Goal: Information Seeking & Learning: Learn about a topic

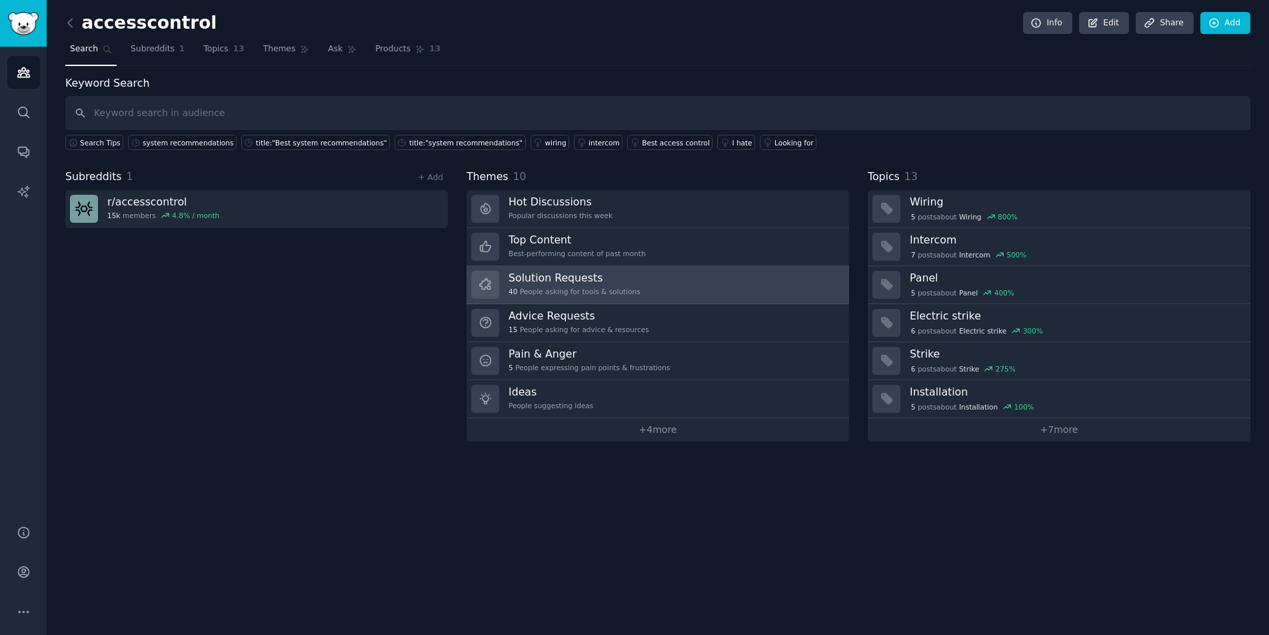
click at [666, 289] on link "Solution Requests 40 People asking for tools & solutions" at bounding box center [658, 285] width 383 height 38
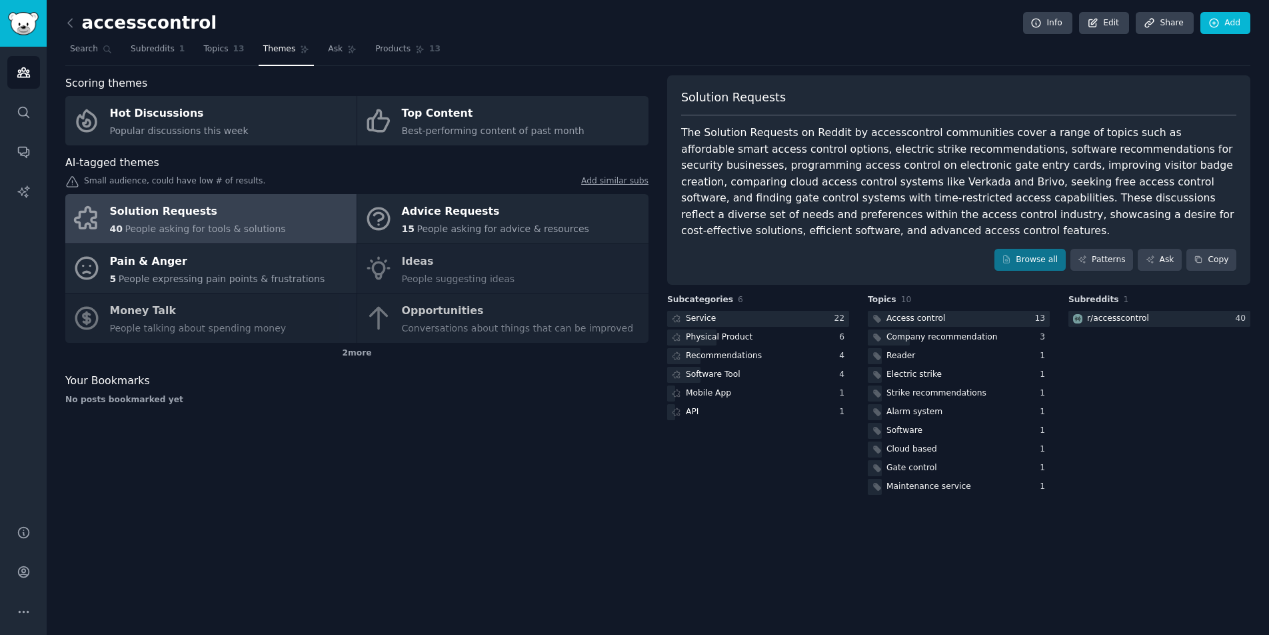
click at [211, 219] on div "Solution Requests" at bounding box center [198, 211] width 176 height 21
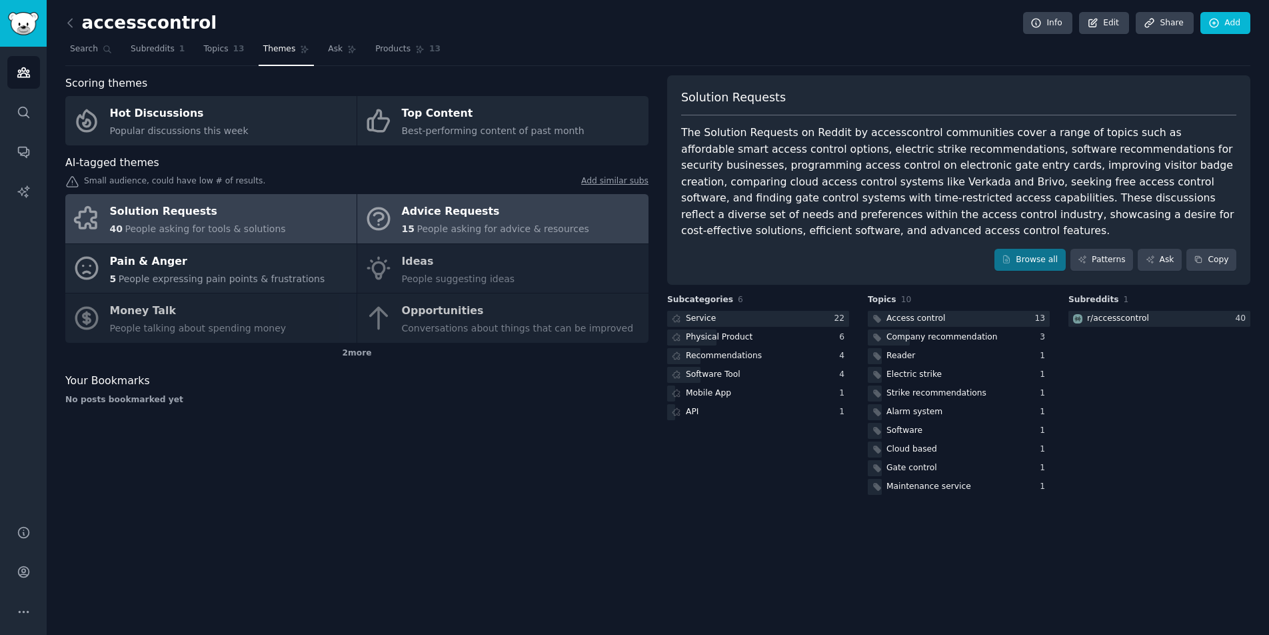
click at [465, 231] on span "People asking for advice & resources" at bounding box center [503, 228] width 172 height 11
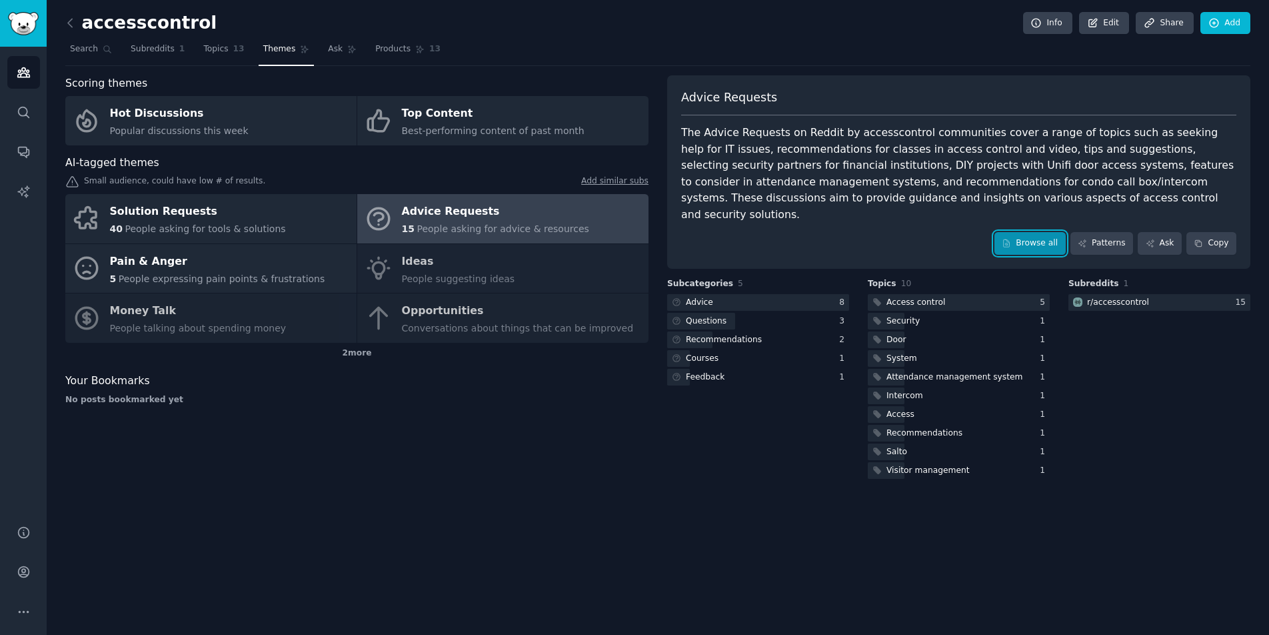
click at [1015, 232] on link "Browse all" at bounding box center [1030, 243] width 71 height 23
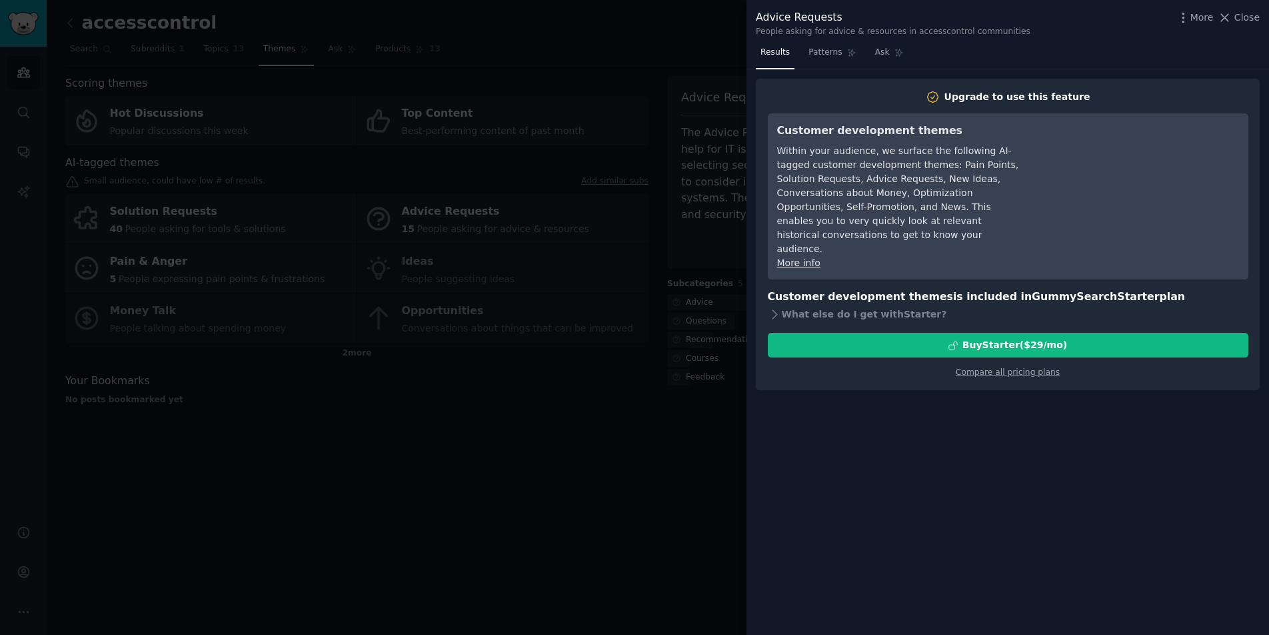
click at [1241, 19] on span "Close" at bounding box center [1247, 18] width 25 height 14
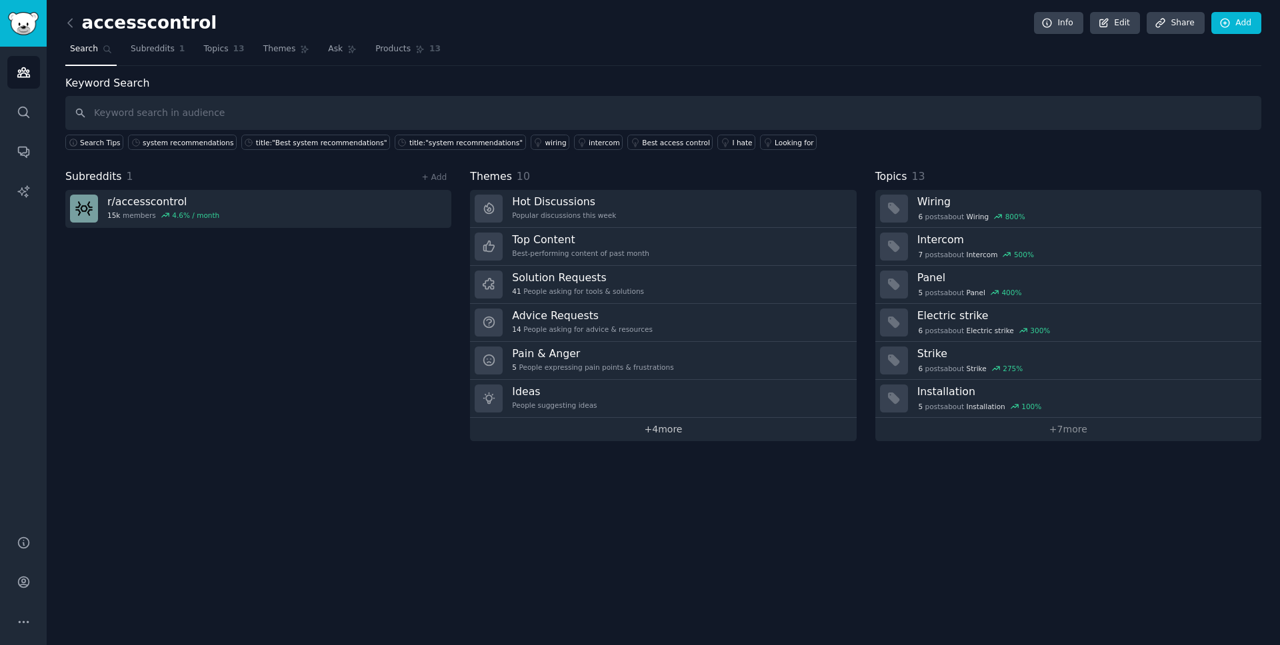
click at [604, 434] on link "+ 4 more" at bounding box center [663, 429] width 386 height 23
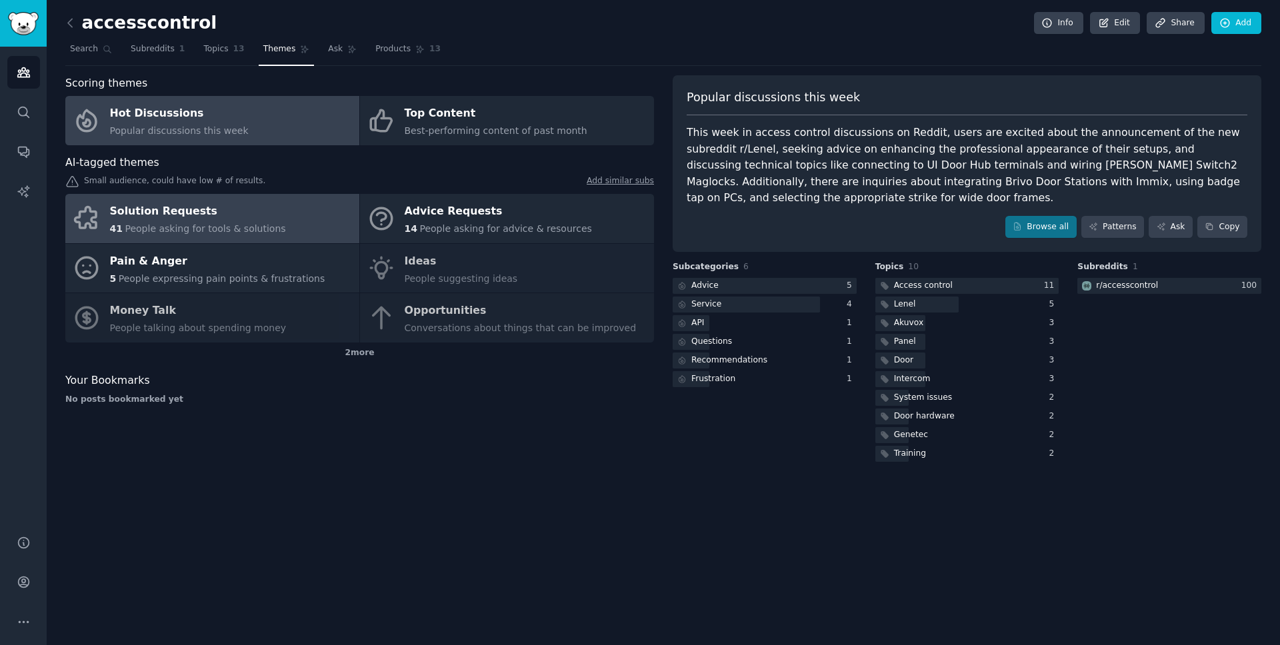
click at [297, 225] on link "Solution Requests 41 People asking for tools & solutions" at bounding box center [212, 218] width 294 height 49
